Goal: Task Accomplishment & Management: Manage account settings

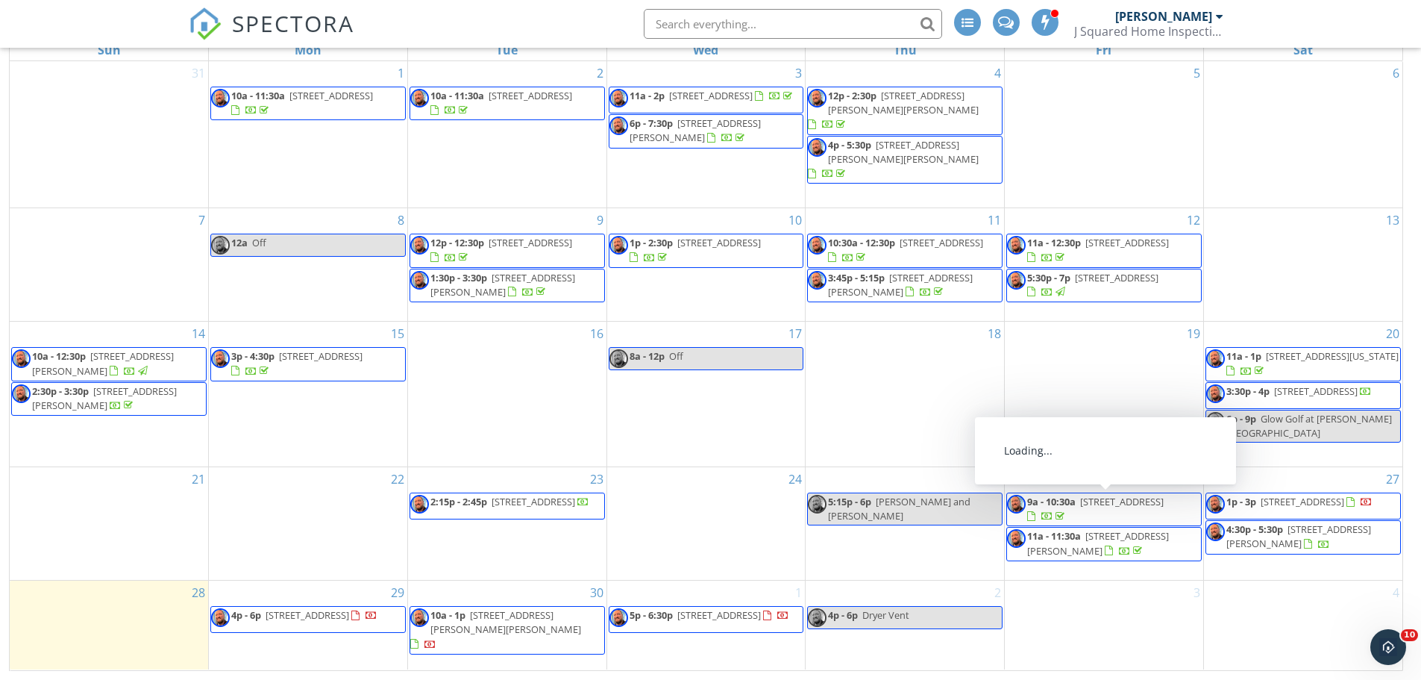
click at [1117, 505] on span "[STREET_ADDRESS]" at bounding box center [1122, 501] width 84 height 13
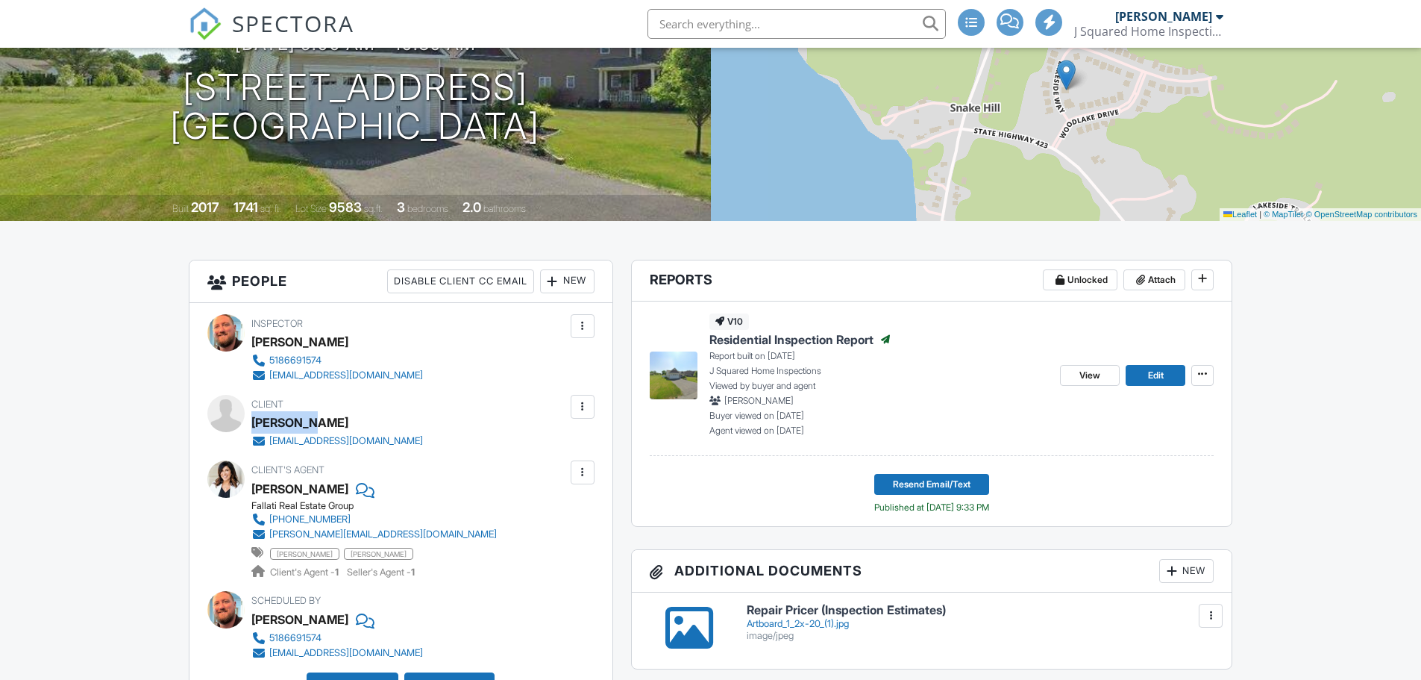
drag, startPoint x: 304, startPoint y: 422, endPoint x: 267, endPoint y: 417, distance: 36.9
click at [250, 422] on div "Client [PERSON_NAME] [EMAIL_ADDRESS][DOMAIN_NAME]" at bounding box center [400, 422] width 387 height 54
click at [295, 424] on div "[PERSON_NAME]" at bounding box center [299, 422] width 97 height 22
click at [312, 424] on div "[PERSON_NAME]" at bounding box center [343, 422] width 184 height 22
drag, startPoint x: 312, startPoint y: 424, endPoint x: 263, endPoint y: 424, distance: 49.2
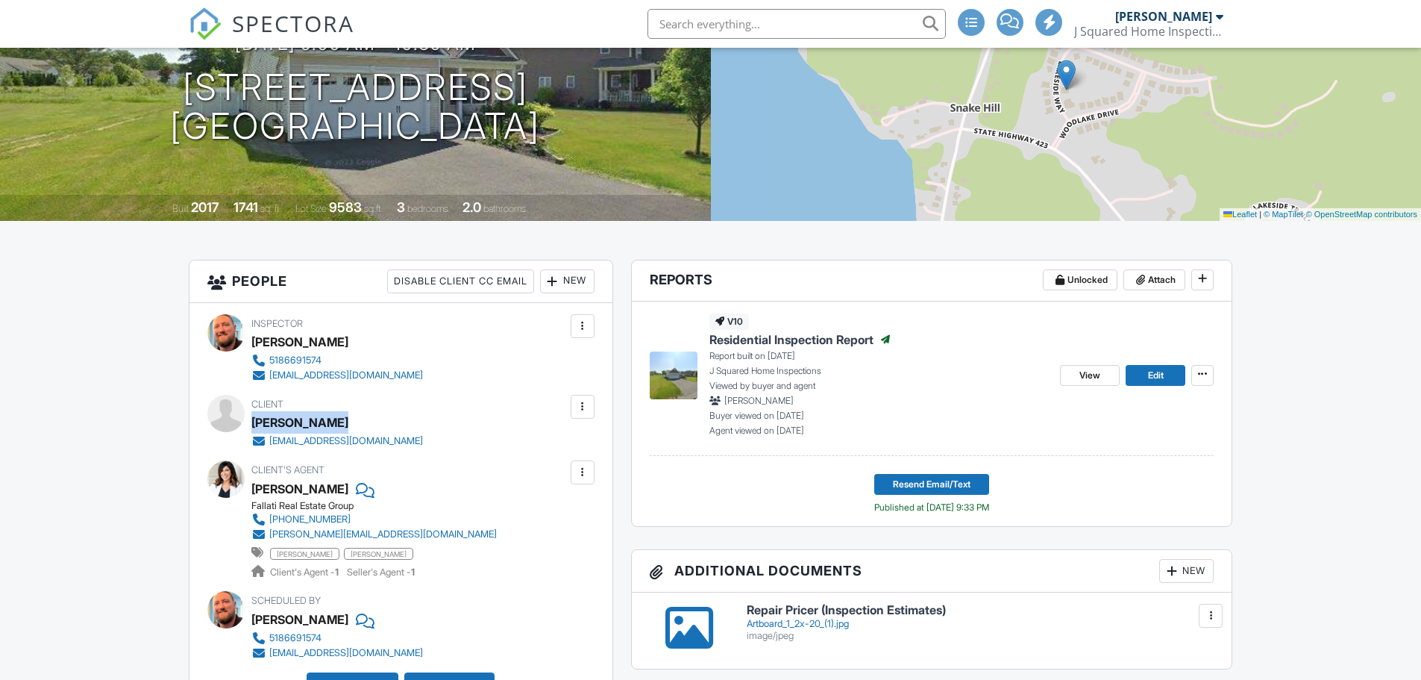
click at [263, 424] on div "[PERSON_NAME]" at bounding box center [343, 422] width 184 height 22
copy div "[PERSON_NAME]"
click at [438, 438] on div "Client [PERSON_NAME] [EMAIL_ADDRESS][DOMAIN_NAME]" at bounding box center [372, 422] width 243 height 54
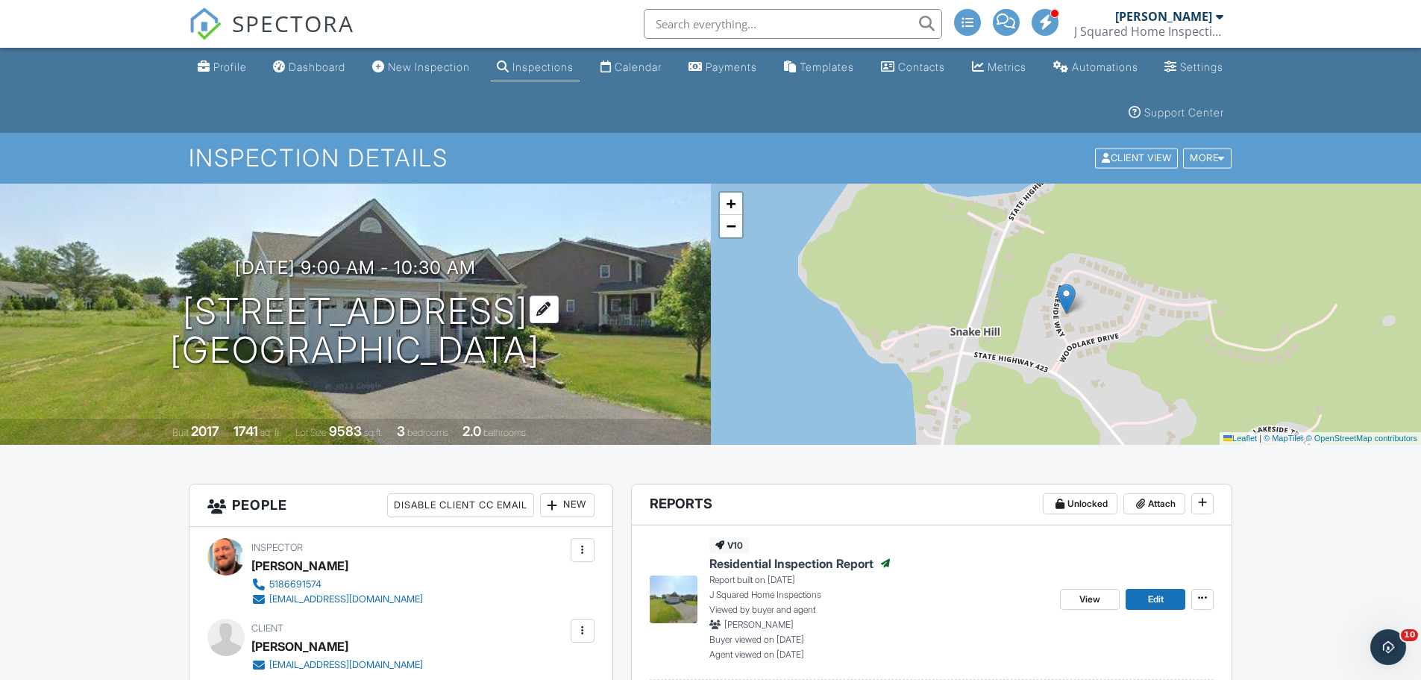
click at [352, 323] on h1 "[STREET_ADDRESS] [GEOGRAPHIC_DATA], NY 12866" at bounding box center [355, 331] width 370 height 79
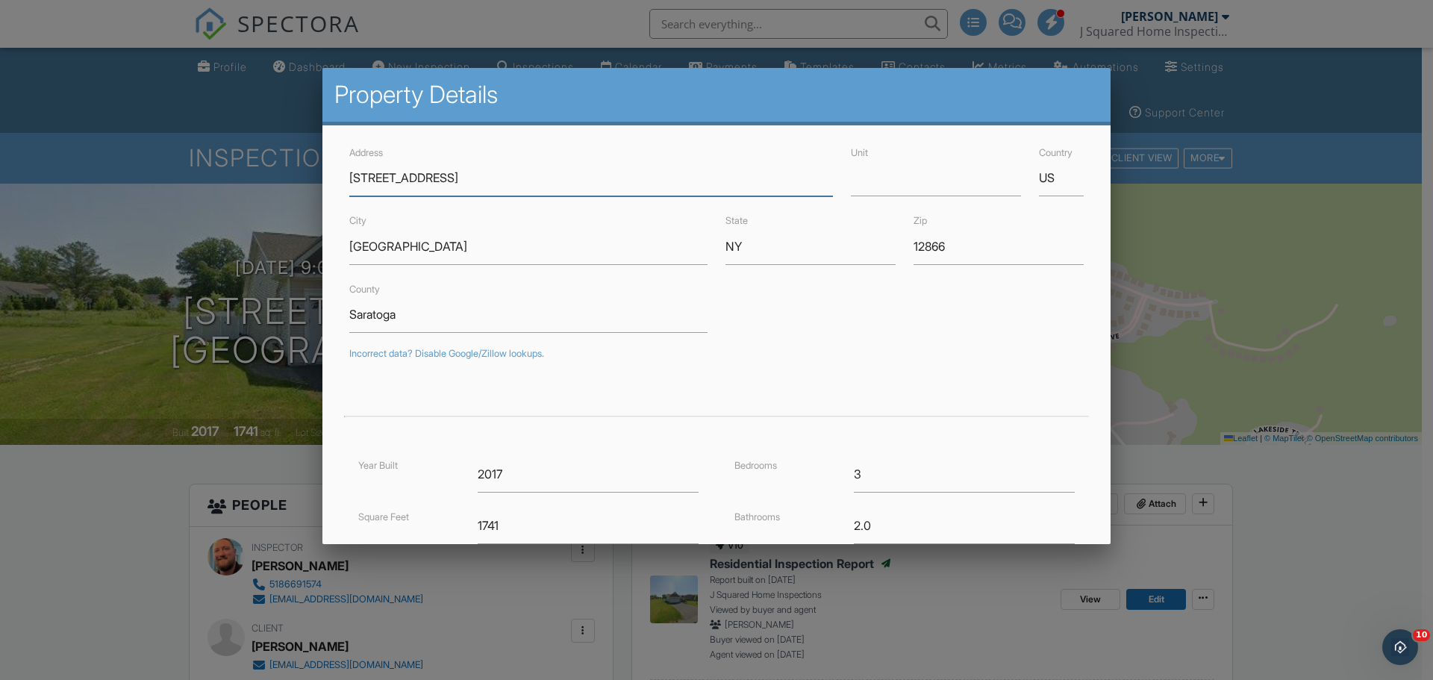
click at [490, 162] on input "[STREET_ADDRESS]" at bounding box center [590, 178] width 483 height 37
click at [473, 177] on input "[STREET_ADDRESS]" at bounding box center [590, 178] width 483 height 37
drag, startPoint x: 375, startPoint y: 175, endPoint x: 207, endPoint y: 163, distance: 169.1
drag, startPoint x: 940, startPoint y: 242, endPoint x: 851, endPoint y: 239, distance: 89.6
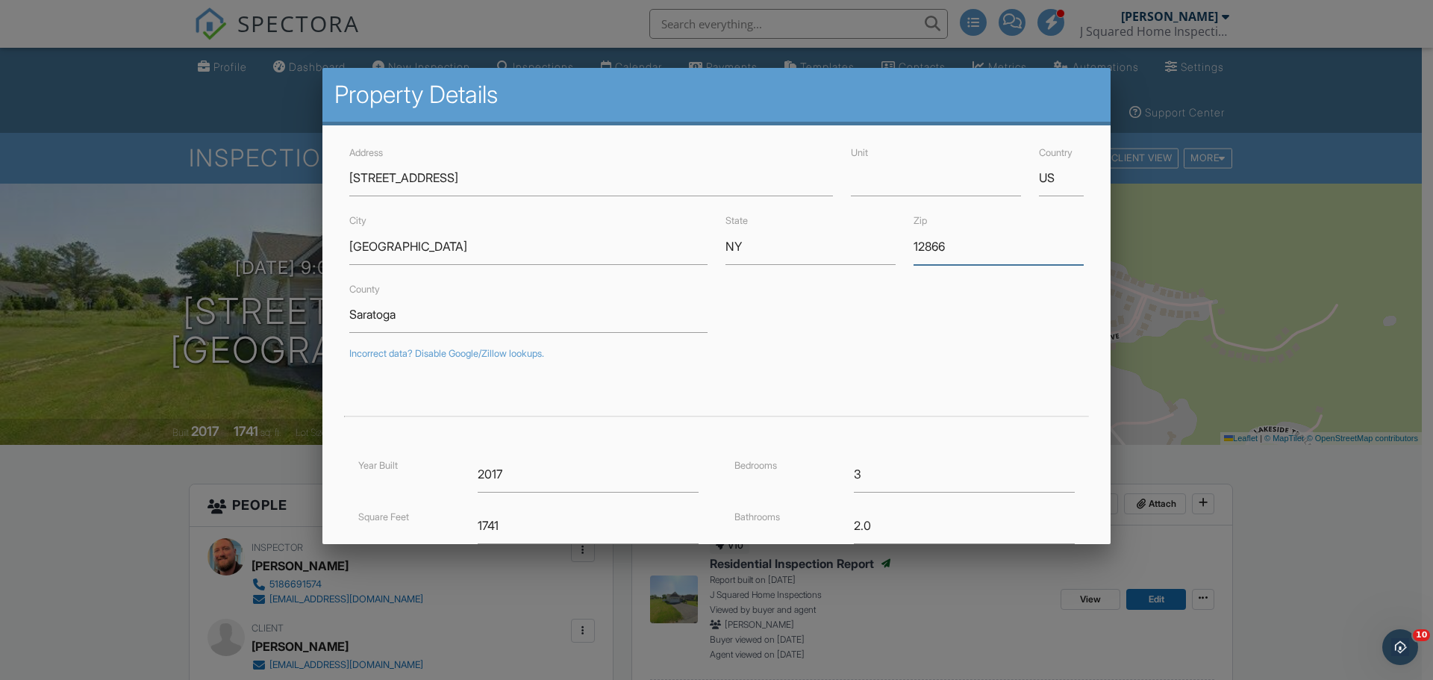
click at [851, 239] on div "City [GEOGRAPHIC_DATA] [GEOGRAPHIC_DATA][US_STATE] Zip 12866" at bounding box center [716, 237] width 752 height 53
drag, startPoint x: 451, startPoint y: 249, endPoint x: 202, endPoint y: 218, distance: 251.2
click at [100, 530] on div at bounding box center [716, 350] width 1433 height 850
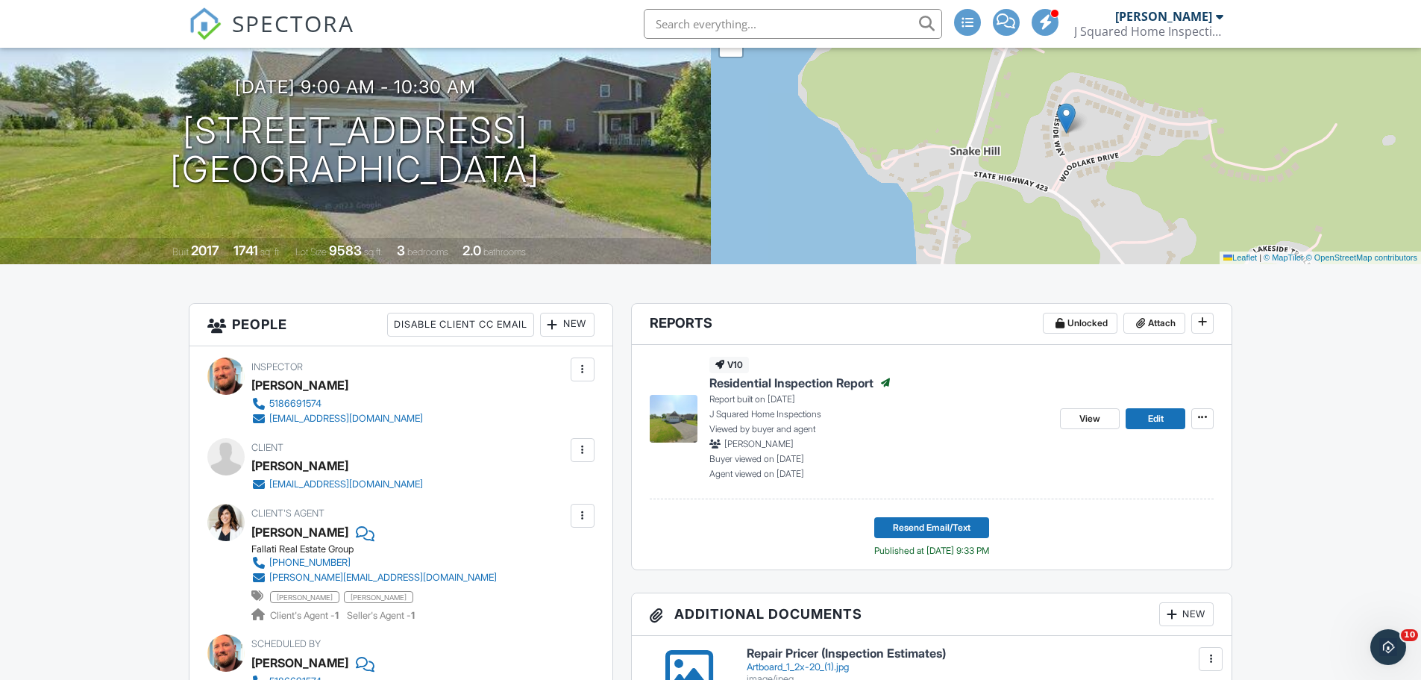
scroll to position [224, 0]
